Goal: Transaction & Acquisition: Purchase product/service

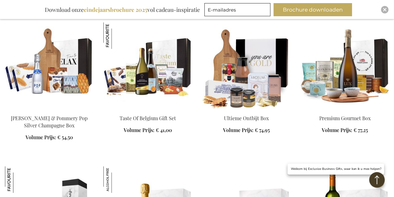
scroll to position [686, 0]
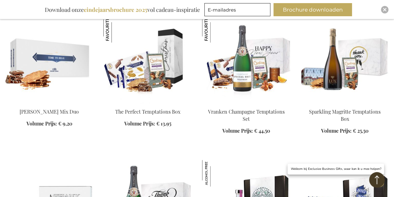
scroll to position [374, 0]
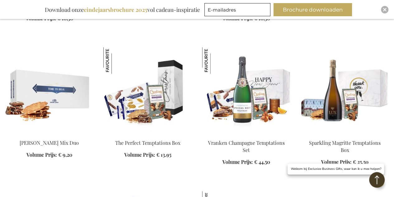
click at [252, 79] on img at bounding box center [246, 90] width 89 height 87
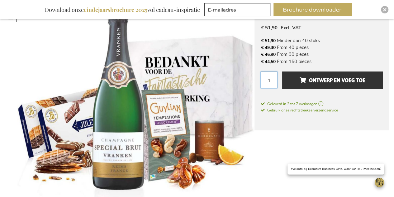
drag, startPoint x: 271, startPoint y: 79, endPoint x: 264, endPoint y: 79, distance: 6.2
click at [264, 79] on input "1" at bounding box center [269, 79] width 17 height 17
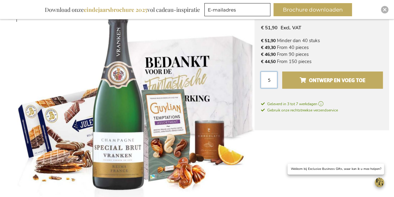
type input "5"
click at [320, 83] on span "Ontwerp en voeg toe" at bounding box center [333, 80] width 66 height 10
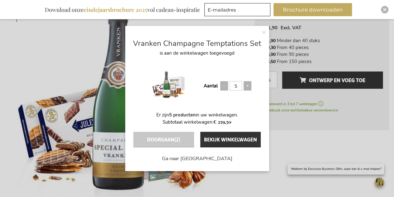
click at [170, 142] on button "Doorgaan (2)" at bounding box center [163, 140] width 60 height 16
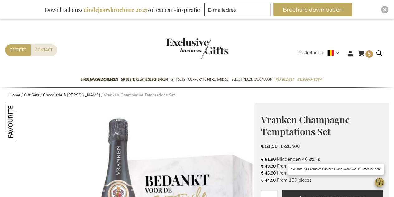
click at [75, 94] on link "Chocolade & [PERSON_NAME]" at bounding box center [71, 95] width 57 height 6
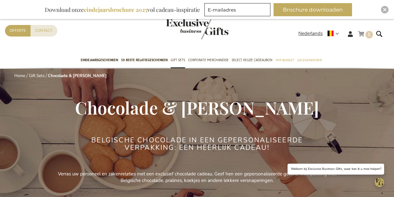
click at [369, 35] on span "5" at bounding box center [369, 34] width 3 height 6
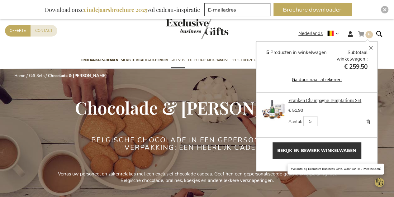
click at [296, 101] on link "Vranken Champagne Temptations Set" at bounding box center [325, 100] width 73 height 6
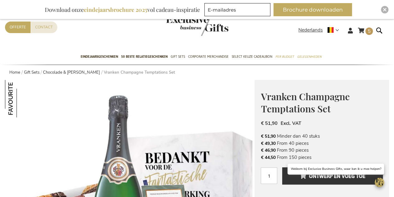
scroll to position [3, 0]
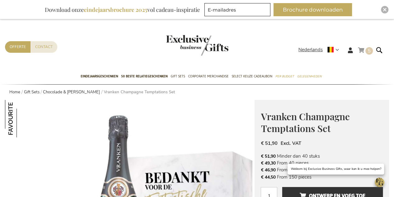
click at [365, 50] on link "Winkelwagen 5 5 items" at bounding box center [365, 51] width 15 height 10
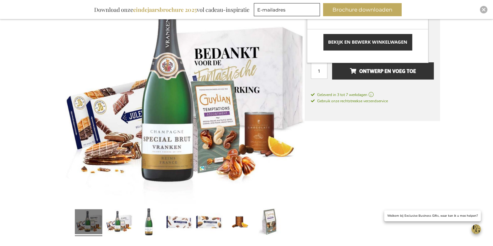
scroll to position [89, 0]
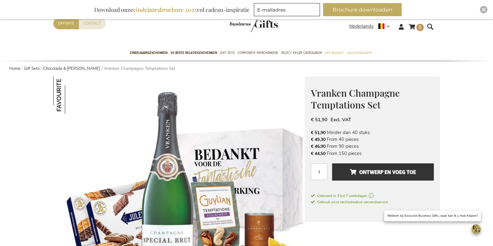
scroll to position [39, 0]
